Goal: Find specific page/section: Find specific page/section

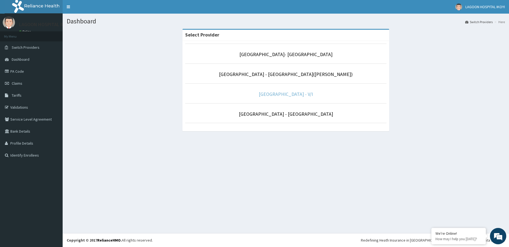
click at [287, 94] on link "[GEOGRAPHIC_DATA] - V/I" at bounding box center [286, 94] width 54 height 6
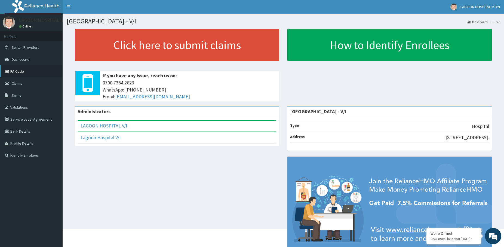
click at [17, 73] on link "PA Code" at bounding box center [31, 71] width 63 height 12
